Goal: Transaction & Acquisition: Purchase product/service

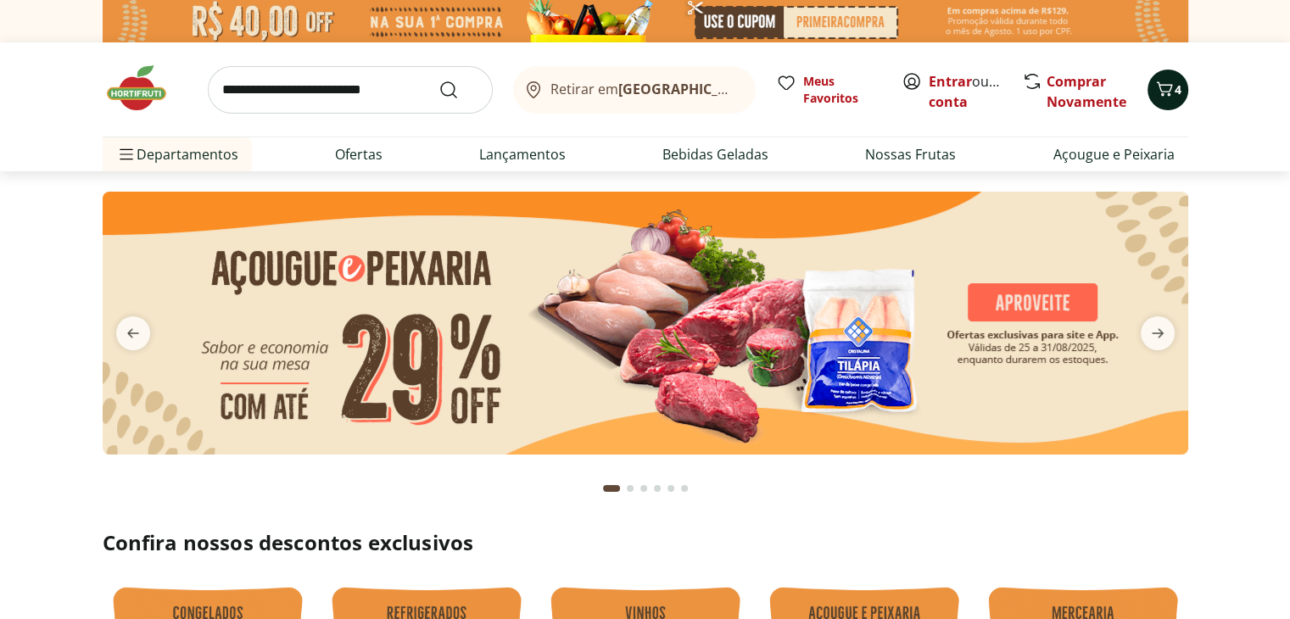
click at [1167, 93] on icon "Carrinho" at bounding box center [1164, 88] width 16 height 14
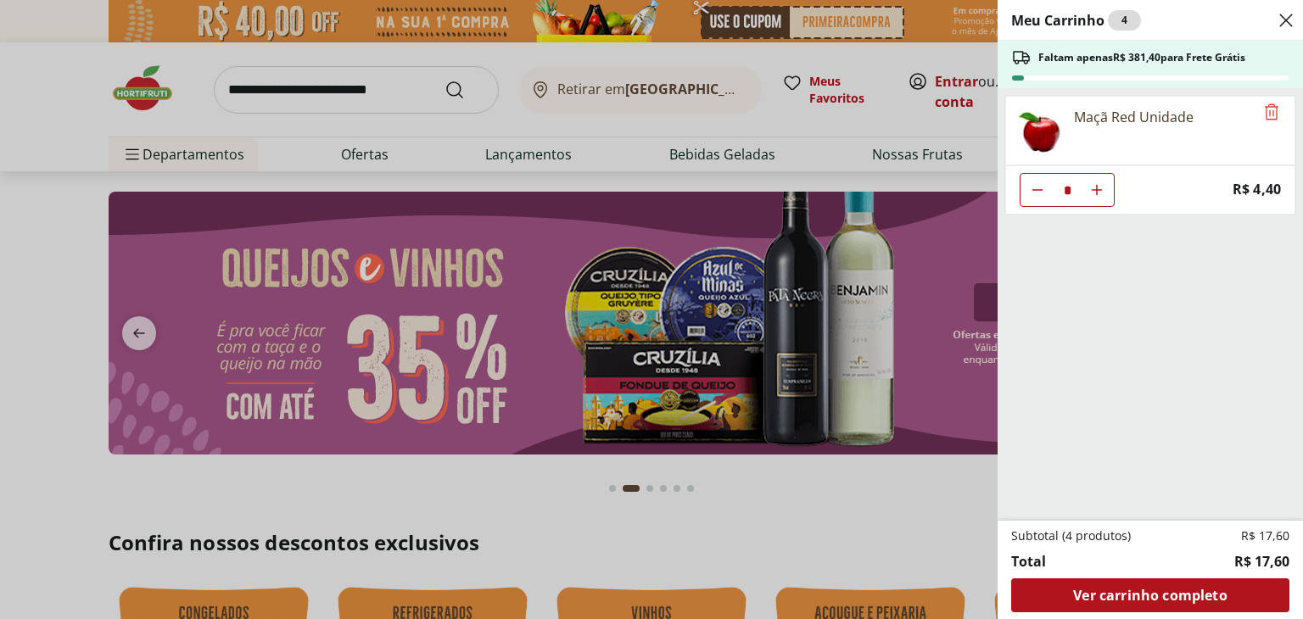
click at [1104, 187] on button "Aumentar Quantidade" at bounding box center [1097, 190] width 34 height 34
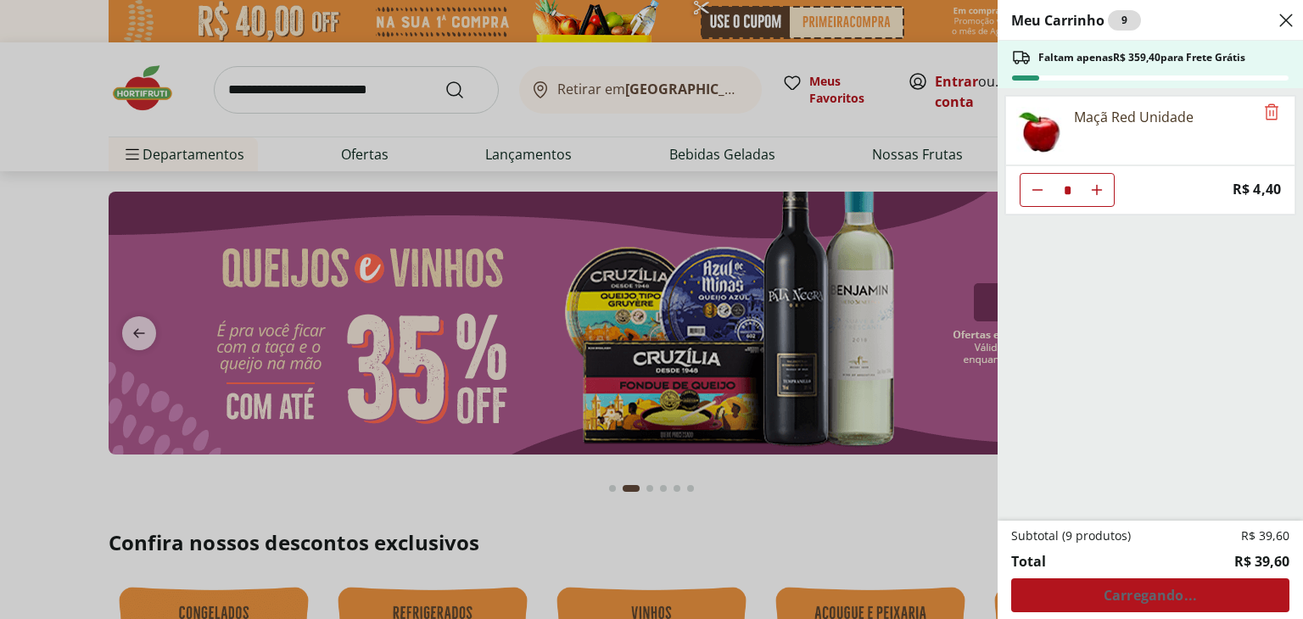
click at [1104, 187] on button "Aumentar Quantidade" at bounding box center [1097, 190] width 34 height 34
type input "**"
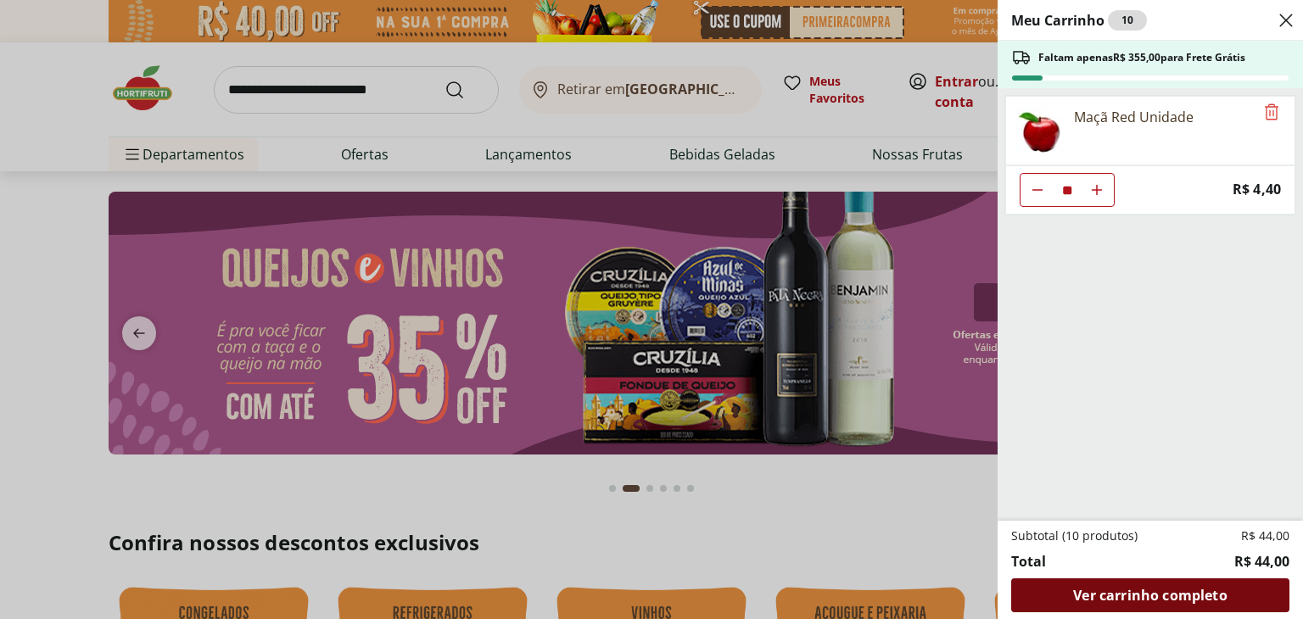
click at [1120, 589] on span "Ver carrinho completo" at bounding box center [1150, 596] width 154 height 14
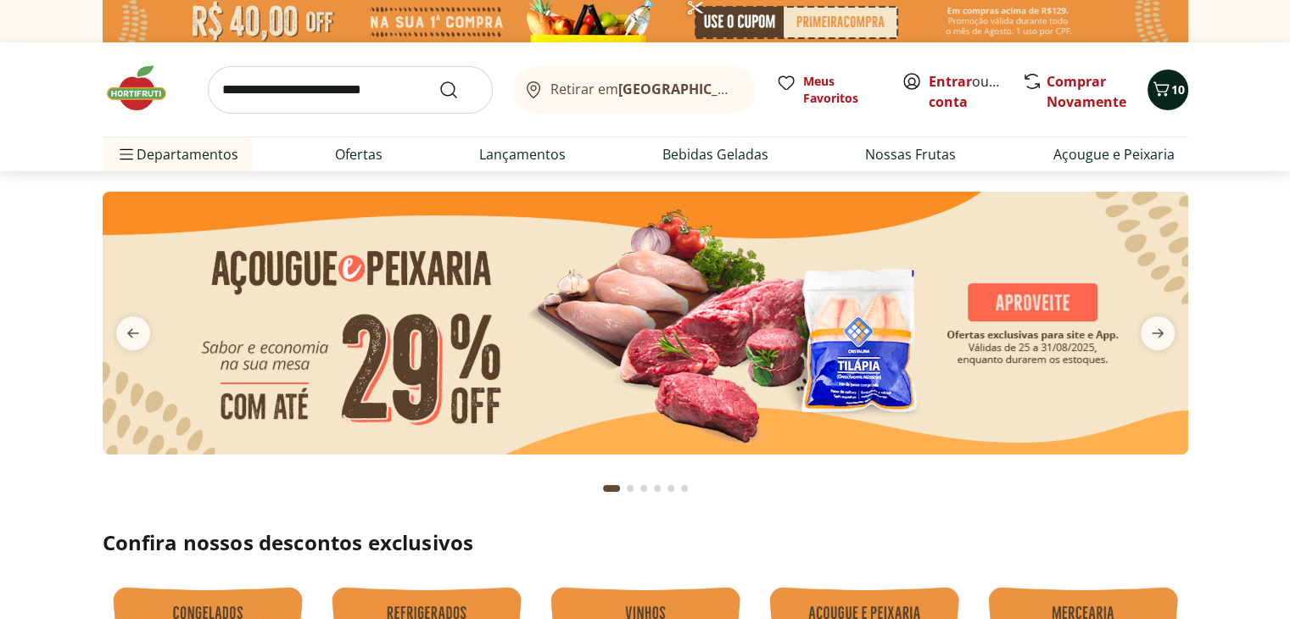
click at [1160, 98] on icon "Carrinho" at bounding box center [1161, 89] width 20 height 20
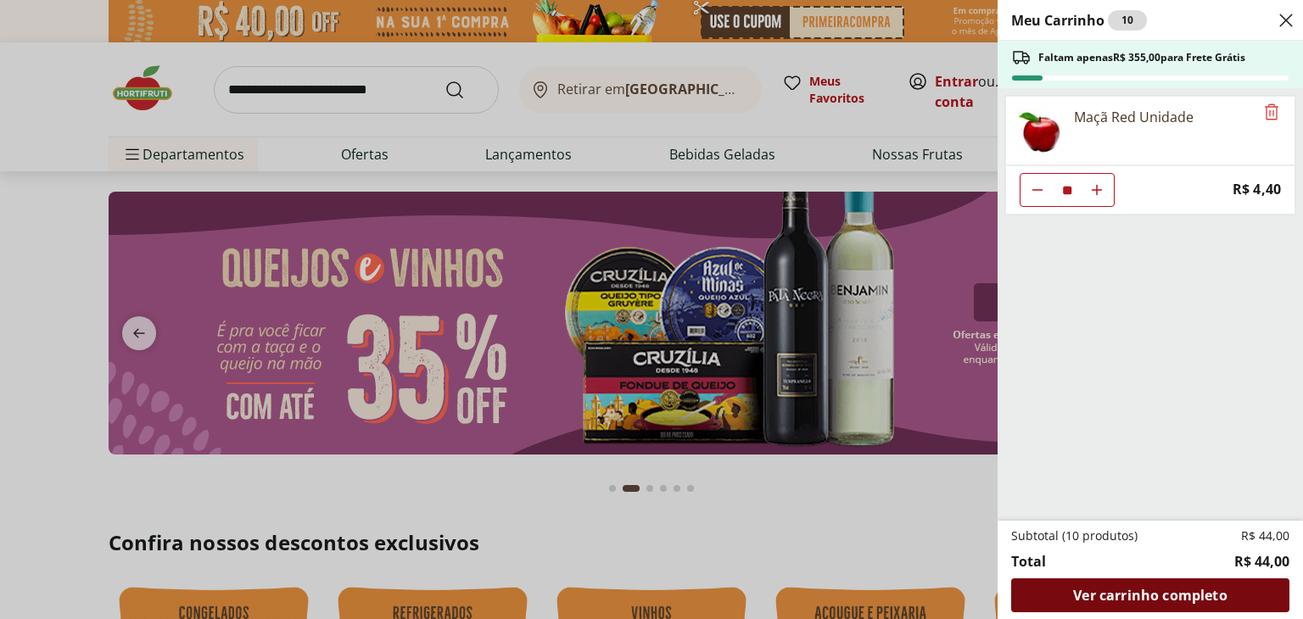
click at [1148, 590] on span "Ver carrinho completo" at bounding box center [1150, 596] width 154 height 14
